Goal: Task Accomplishment & Management: Manage account settings

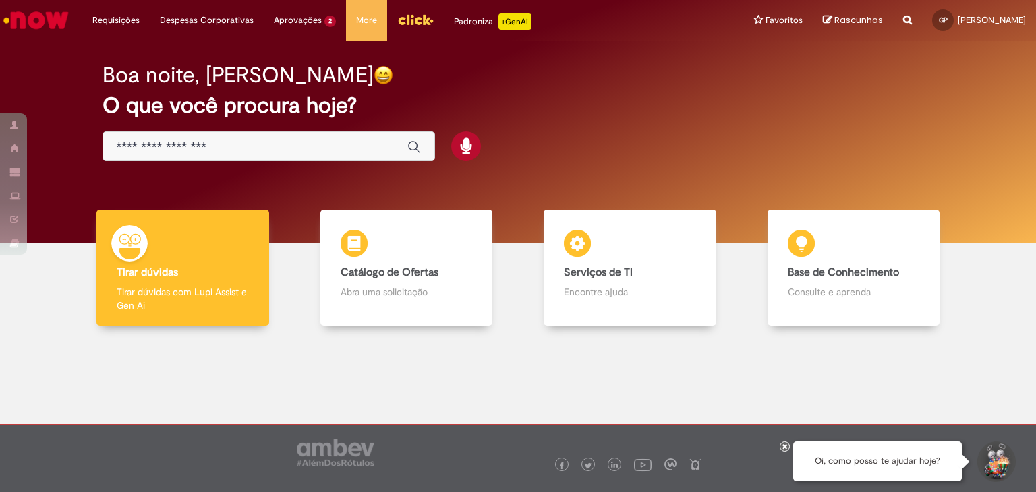
click at [418, 19] on img "Menu Cabeçalho" at bounding box center [415, 19] width 36 height 20
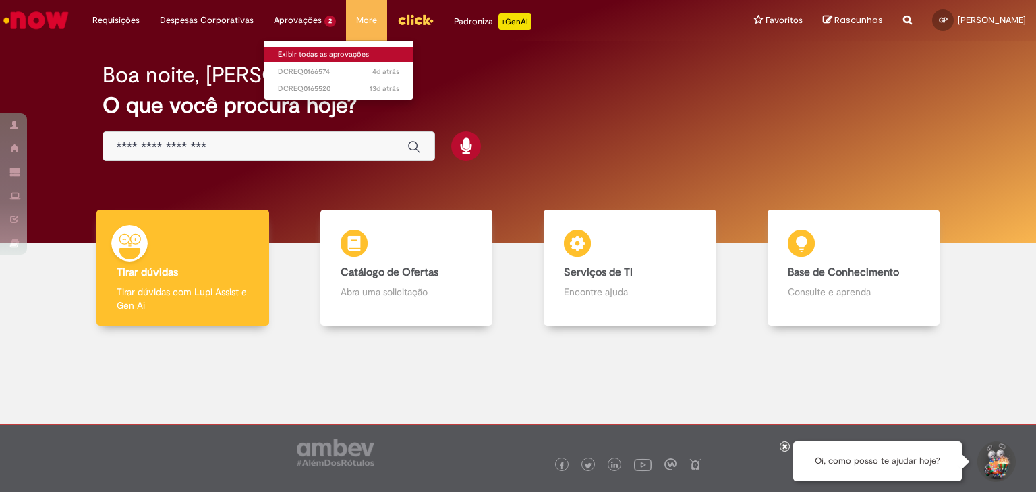
click at [301, 53] on link "Exibir todas as aprovações" at bounding box center [338, 54] width 148 height 15
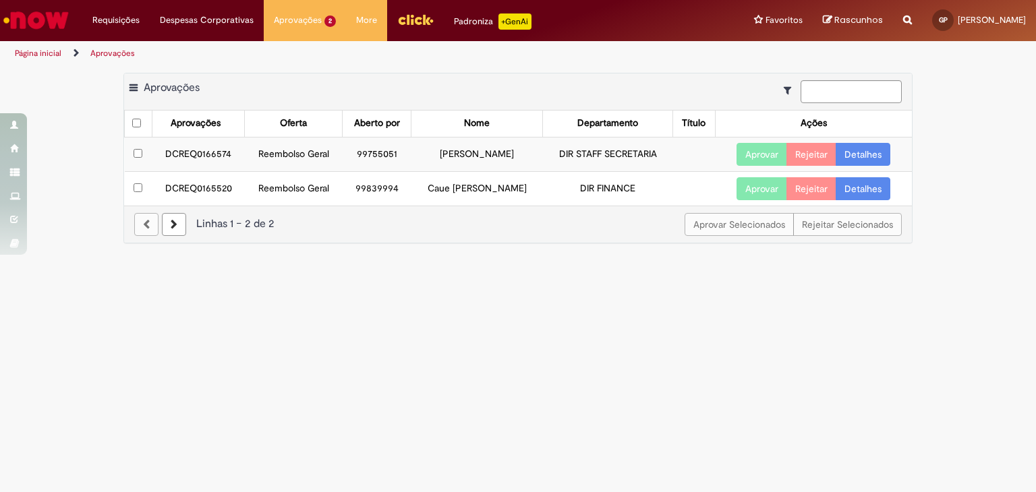
click at [219, 154] on td "DCREQ0166574" at bounding box center [198, 154] width 93 height 34
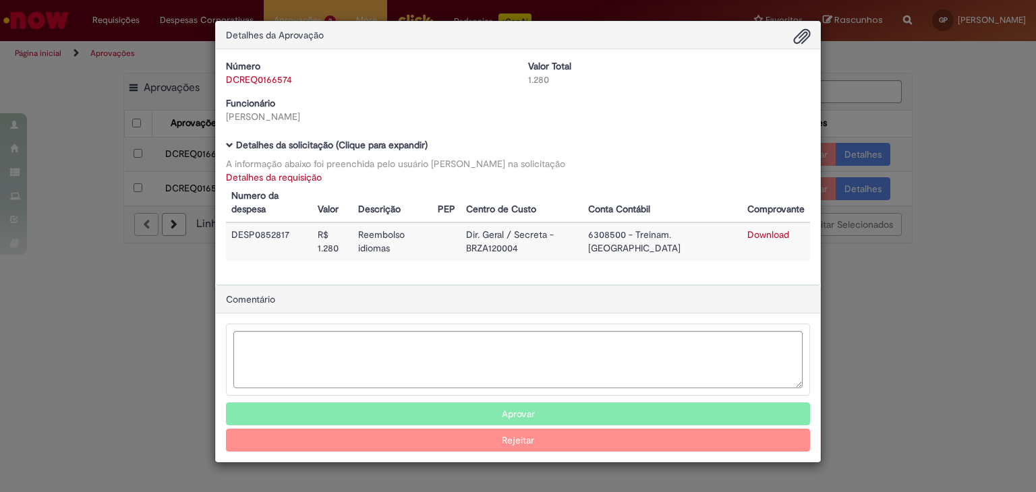
click at [768, 233] on link "Download" at bounding box center [768, 235] width 42 height 12
click at [459, 408] on button "Aprovar" at bounding box center [518, 414] width 584 height 23
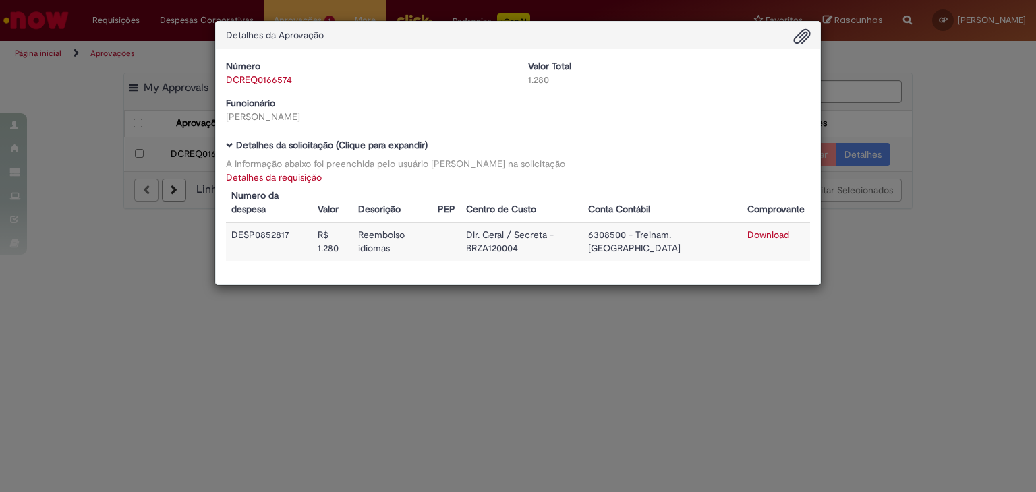
click at [269, 229] on td "DESP0852817" at bounding box center [269, 242] width 86 height 38
click at [273, 234] on td "DESP0852817" at bounding box center [269, 242] width 86 height 38
click at [273, 233] on td "DESP0852817" at bounding box center [269, 242] width 86 height 38
click at [18, 236] on div "Detalhes da Aprovação Número DCREQ0166574 Valor Total 1.280 Funcionário [PERSON…" at bounding box center [518, 246] width 1036 height 492
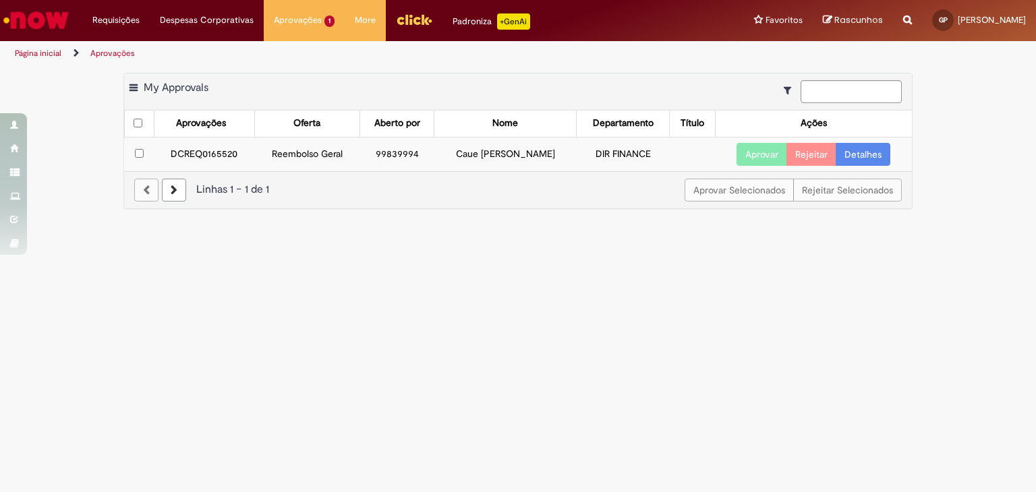
click at [224, 150] on td "DCREQ0165520" at bounding box center [204, 154] width 101 height 34
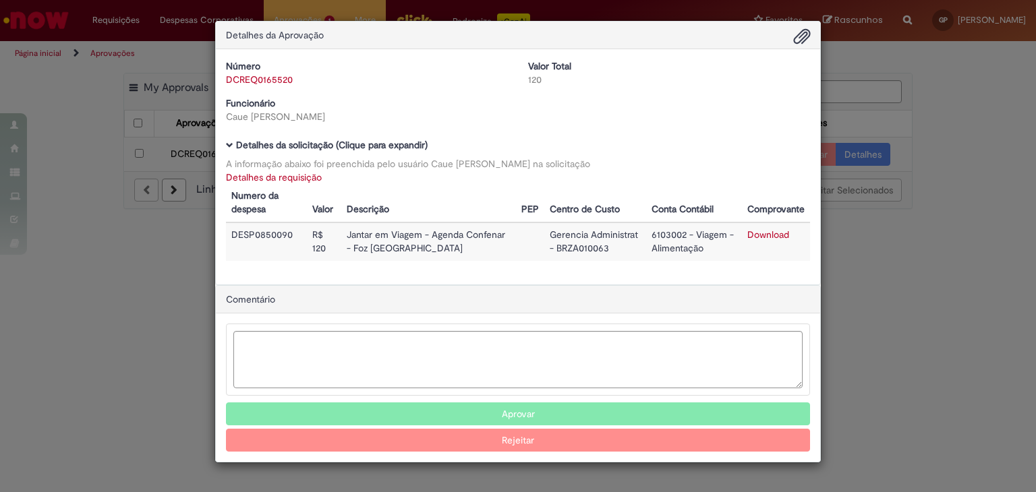
click at [774, 234] on link "Download" at bounding box center [768, 235] width 42 height 12
click at [757, 232] on link "Download" at bounding box center [768, 235] width 42 height 12
